Goal: Task Accomplishment & Management: Use online tool/utility

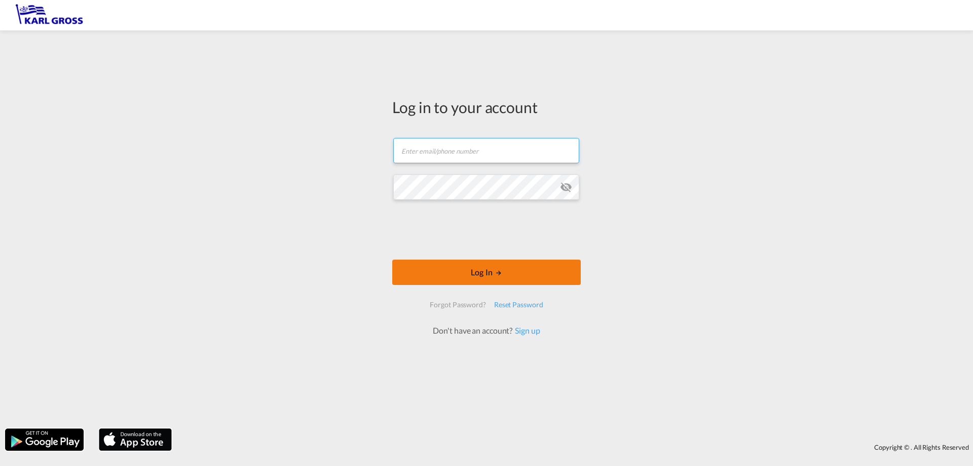
type input "[PERSON_NAME][EMAIL_ADDRESS][DOMAIN_NAME]"
click at [500, 267] on button "Log In" at bounding box center [486, 271] width 189 height 25
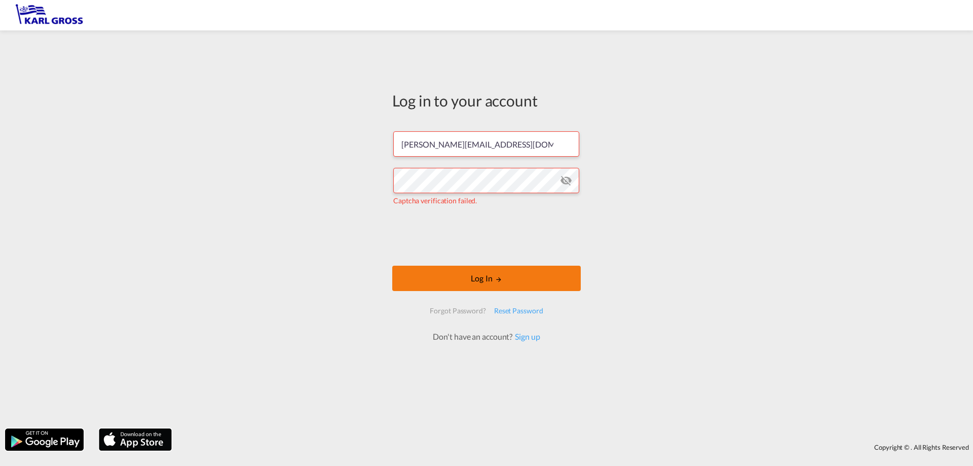
click at [517, 281] on button "Log In" at bounding box center [486, 278] width 189 height 25
